Goal: Task Accomplishment & Management: Manage account settings

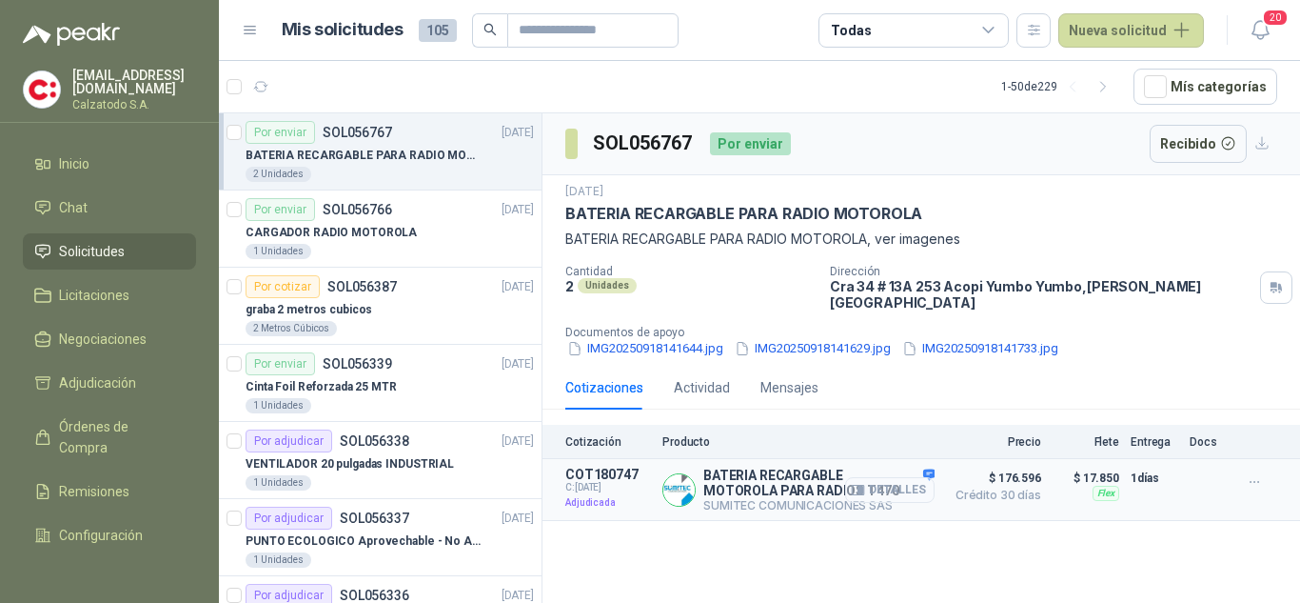
click at [889, 477] on button "Detalles" at bounding box center [889, 490] width 89 height 26
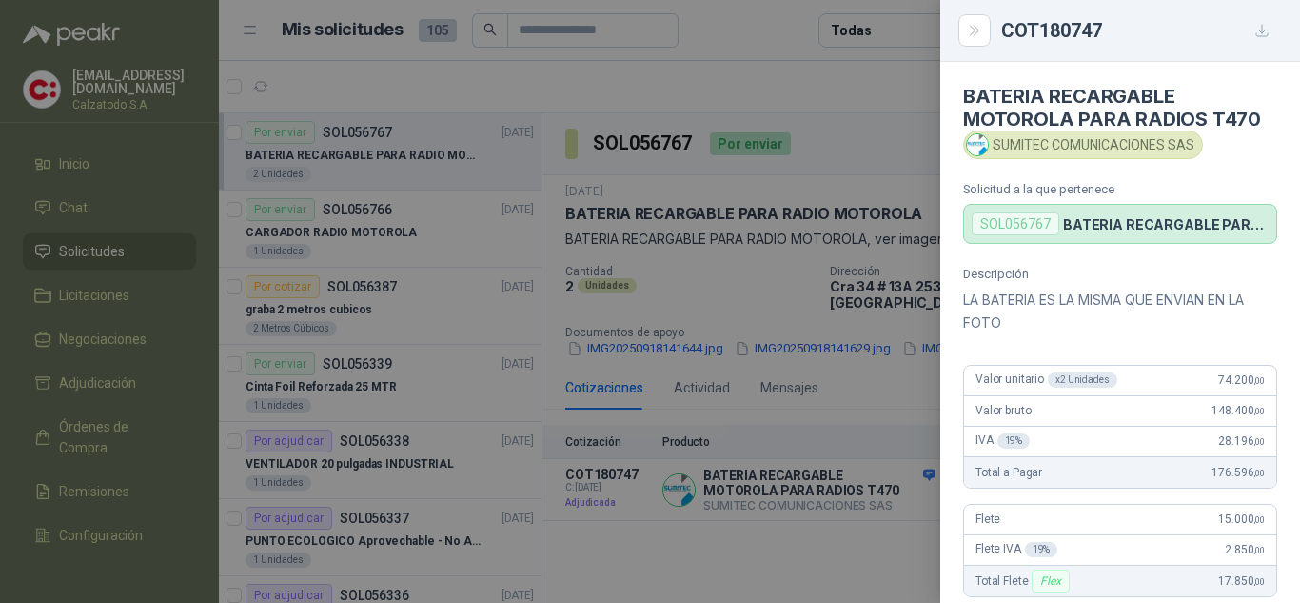
click at [871, 396] on div at bounding box center [650, 301] width 1300 height 603
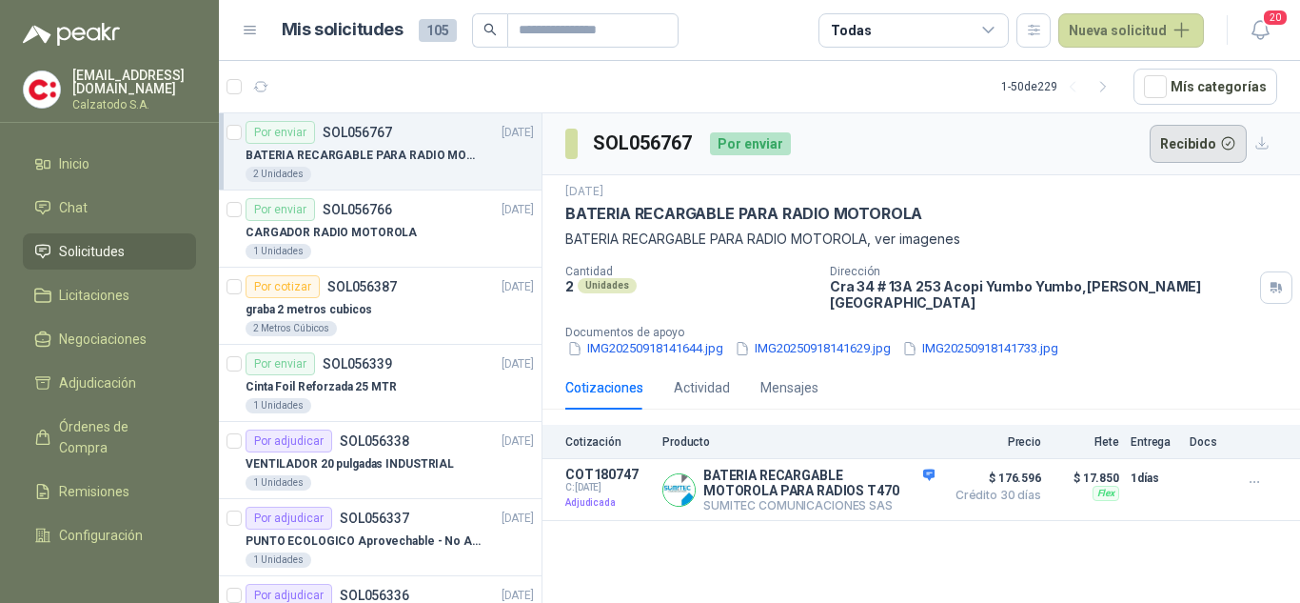
click at [1186, 155] on button "Recibido" at bounding box center [1199, 144] width 98 height 38
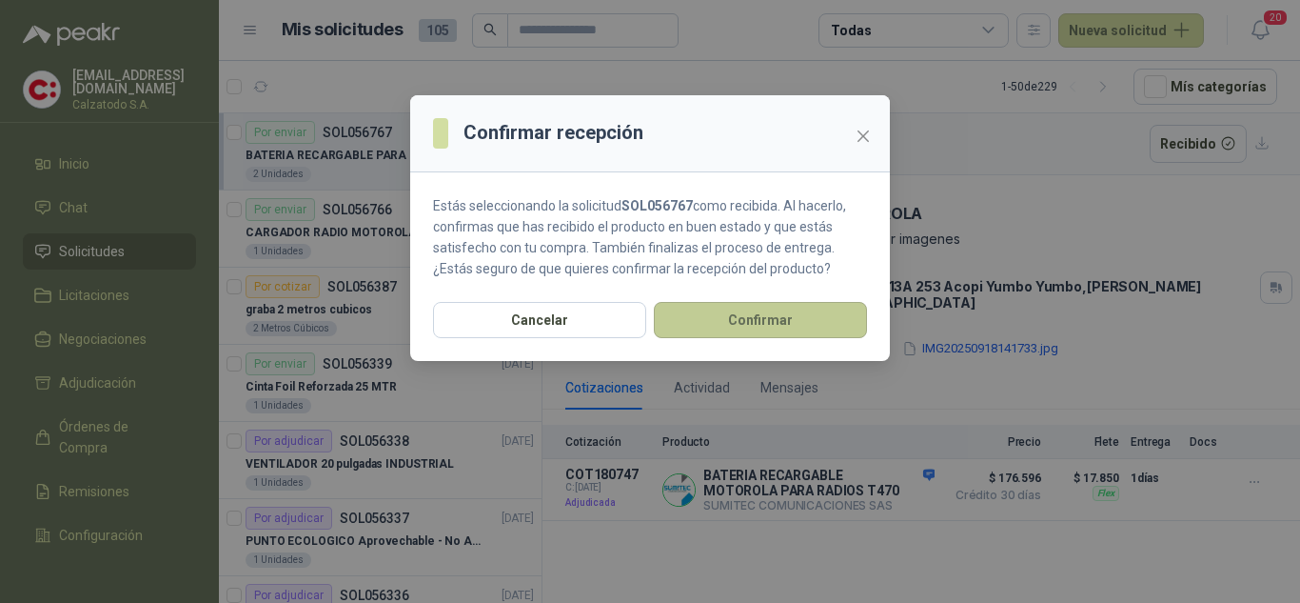
click at [734, 317] on button "Confirmar" at bounding box center [760, 320] width 213 height 36
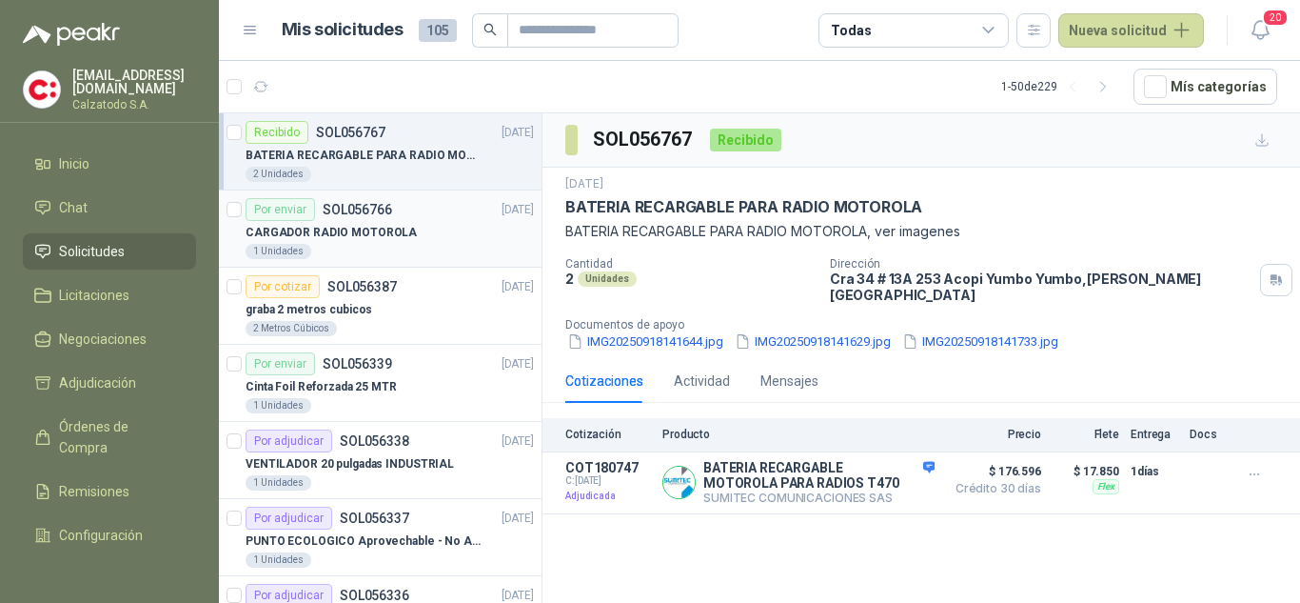
click at [395, 224] on p "CARGADOR RADIO MOTOROLA" at bounding box center [331, 233] width 171 height 18
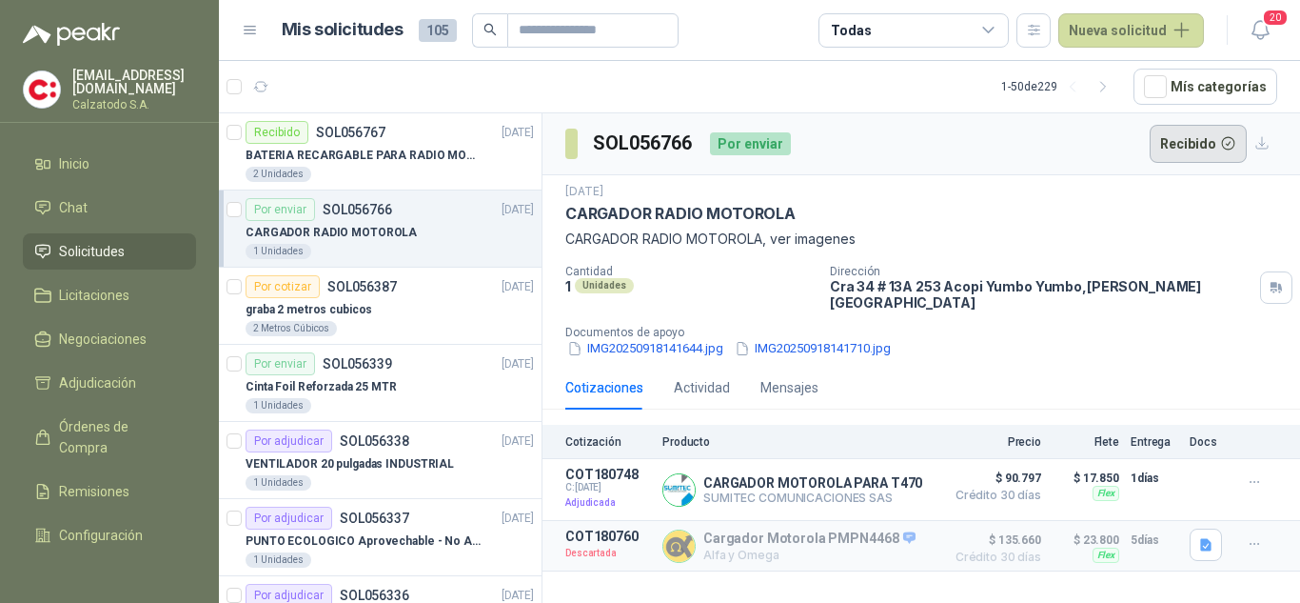
click at [1178, 134] on button "Recibido" at bounding box center [1199, 144] width 98 height 38
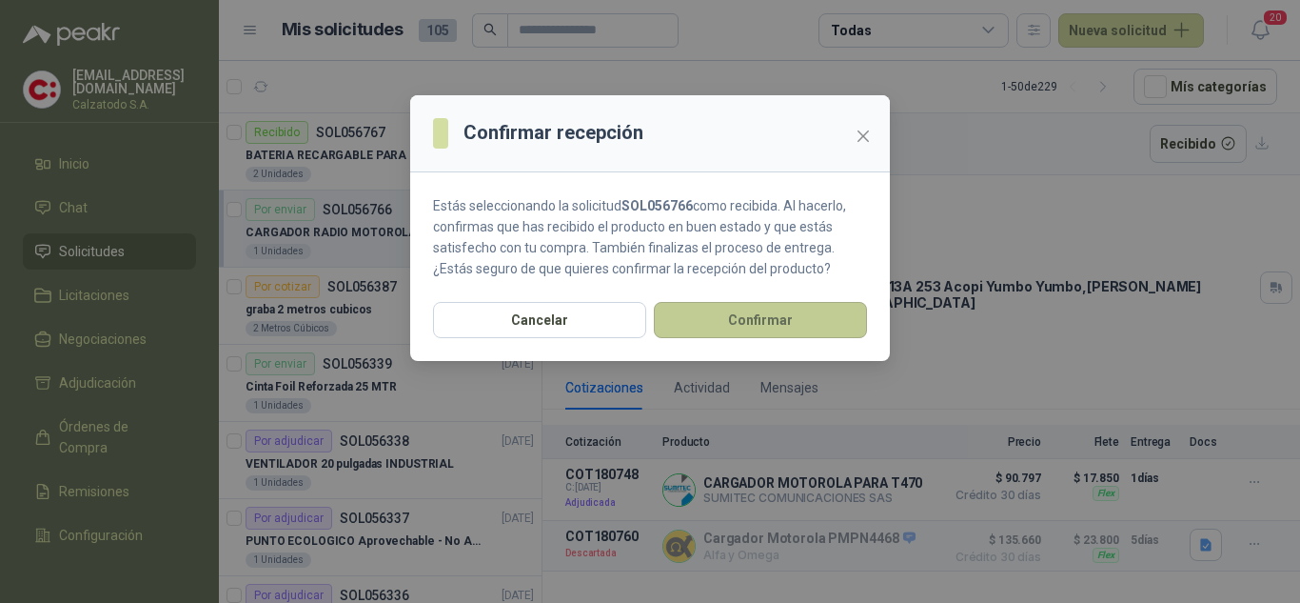
click at [789, 313] on button "Confirmar" at bounding box center [760, 320] width 213 height 36
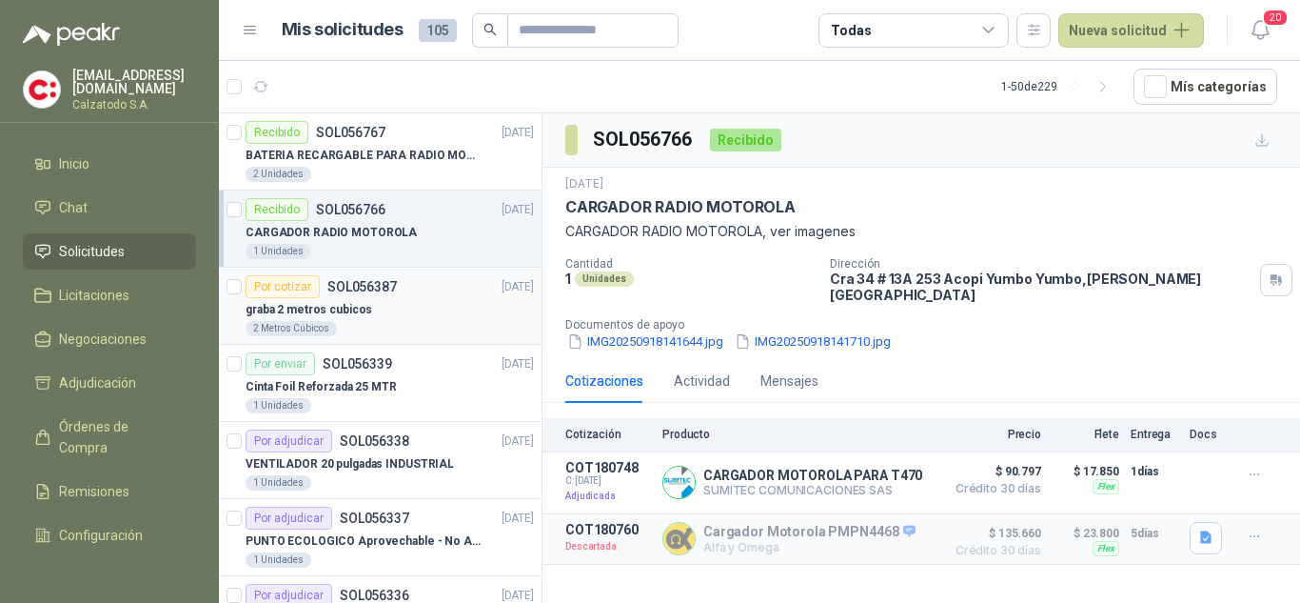
click at [368, 292] on p "SOL056387" at bounding box center [361, 286] width 69 height 13
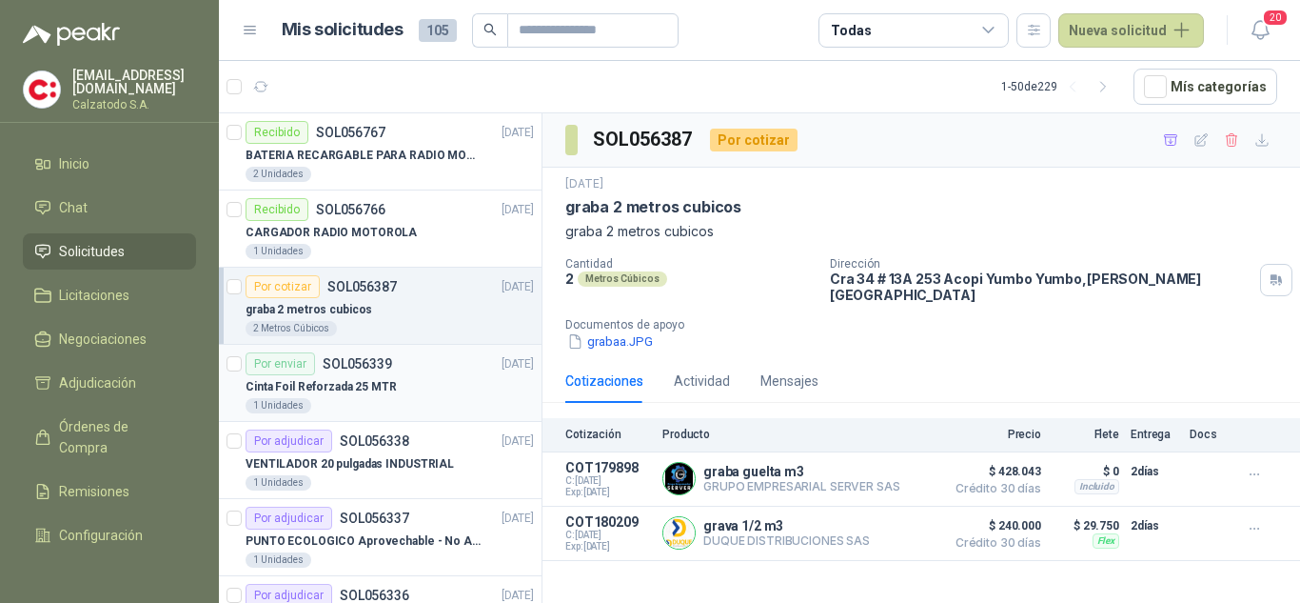
click at [404, 379] on div "Cinta Foil Reforzada 25 MTR" at bounding box center [390, 386] width 288 height 23
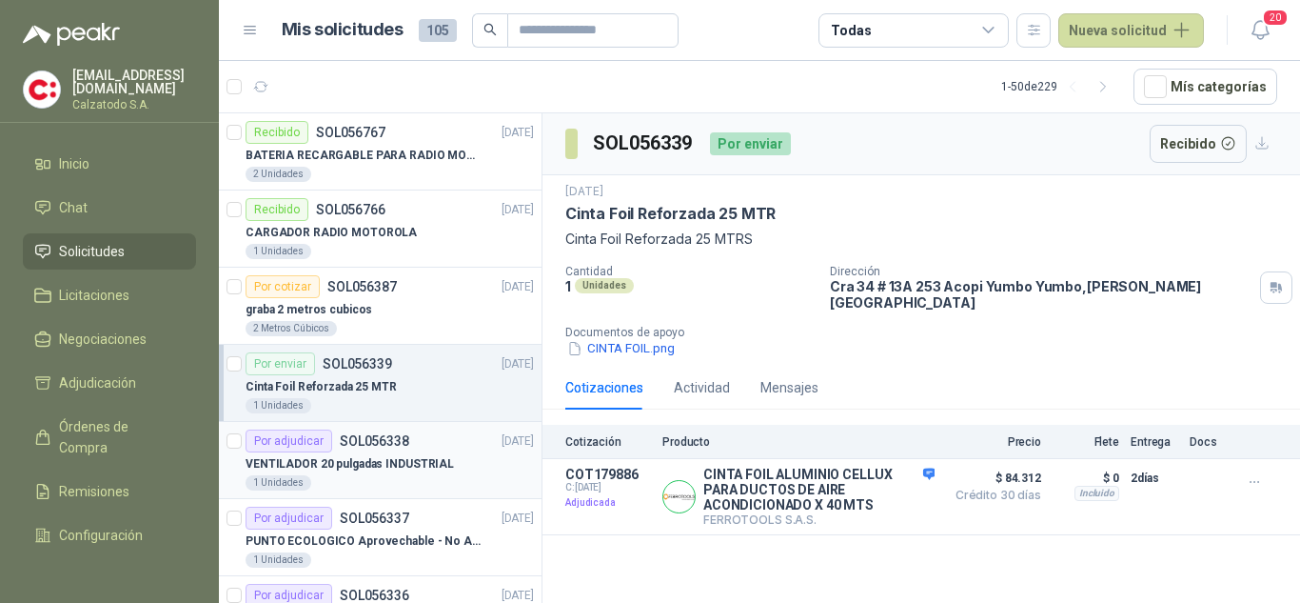
click at [410, 450] on div "Por adjudicar SOL056338 [DATE]" at bounding box center [390, 440] width 288 height 23
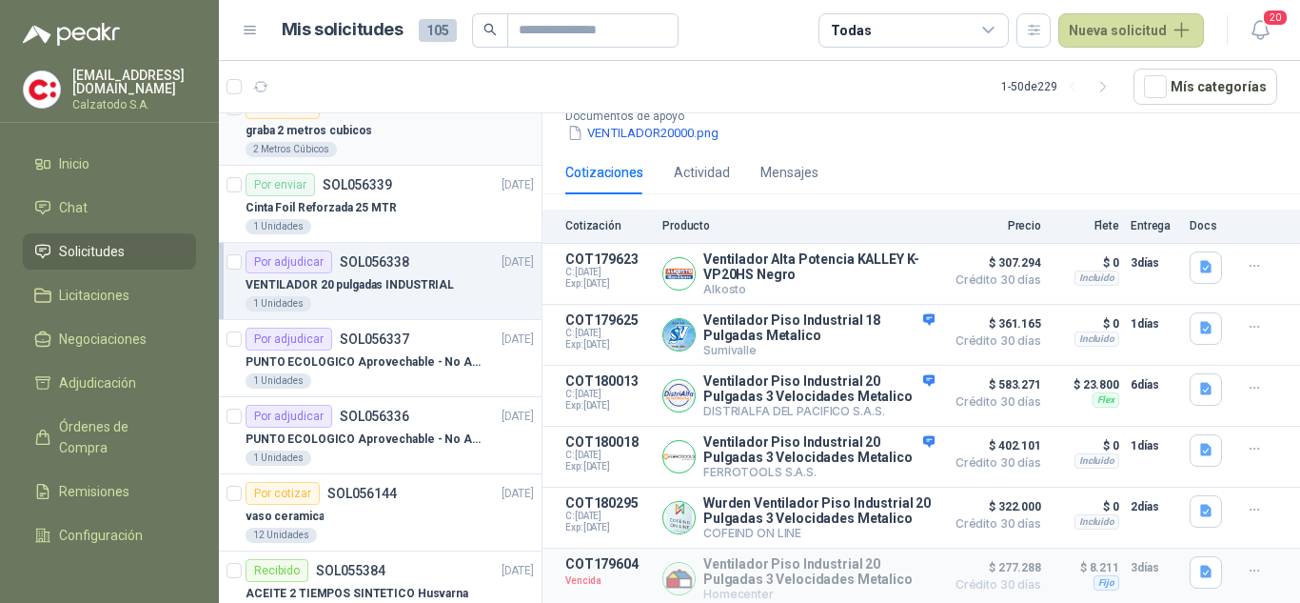
scroll to position [381, 0]
